Goal: Task Accomplishment & Management: Manage account settings

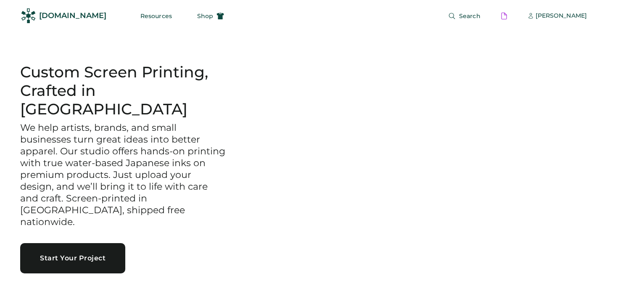
drag, startPoint x: 0, startPoint y: 0, endPoint x: 224, endPoint y: 120, distance: 254.1
click at [226, 119] on div "Custom Screen Printing, Crafted in [GEOGRAPHIC_DATA] We help artists, brands, a…" at bounding box center [309, 168] width 618 height 336
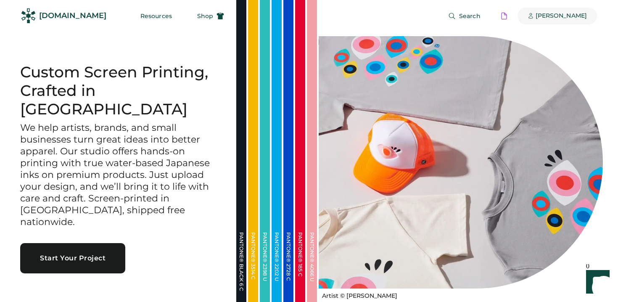
click at [569, 19] on div "[PERSON_NAME]" at bounding box center [560, 16] width 51 height 8
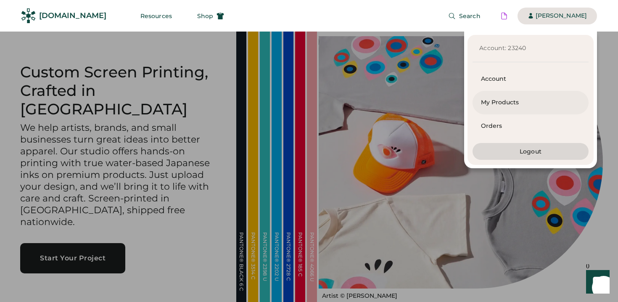
click at [499, 101] on div "My Products" at bounding box center [530, 102] width 99 height 8
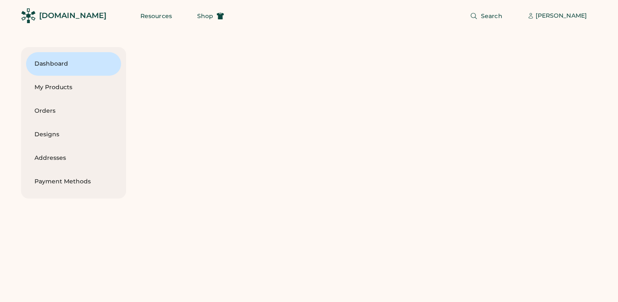
click at [496, 127] on div "Dashboard My Products Orders Designs Addresses Payment Methods" at bounding box center [309, 122] width 576 height 151
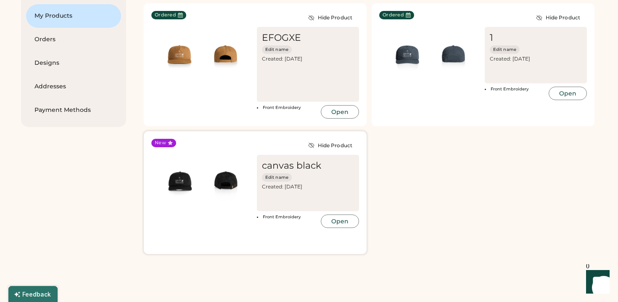
scroll to position [44, 0]
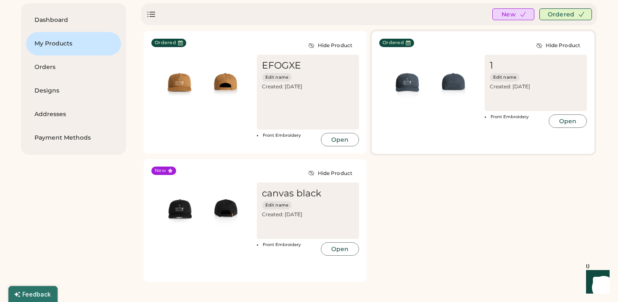
click at [508, 82] on div "1 Edit name Created: Aug 9, 2025" at bounding box center [535, 75] width 92 height 30
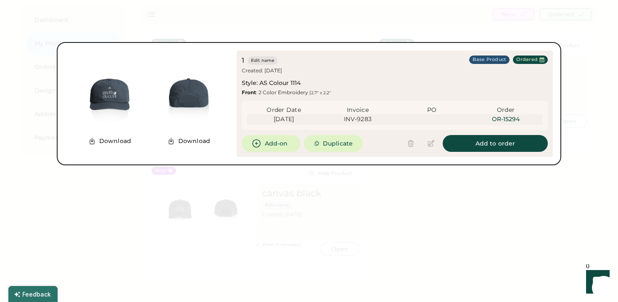
click at [573, 80] on div at bounding box center [309, 151] width 618 height 302
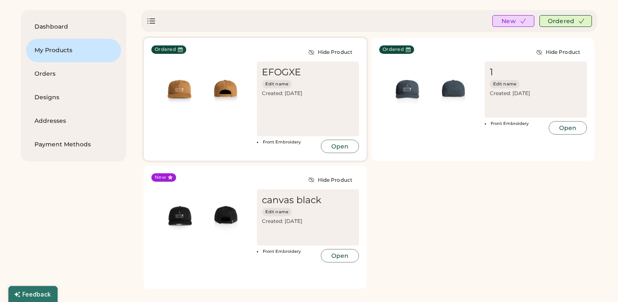
scroll to position [34, 0]
